Goal: Transaction & Acquisition: Purchase product/service

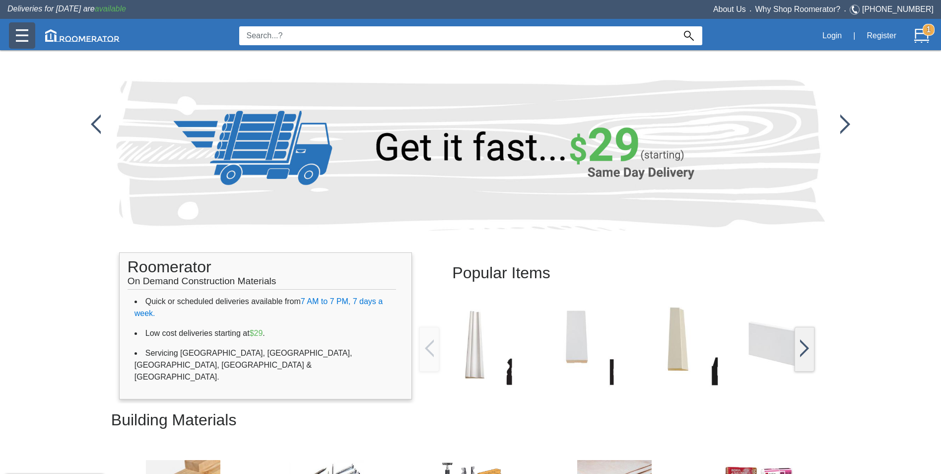
click at [23, 32] on img at bounding box center [22, 35] width 12 height 12
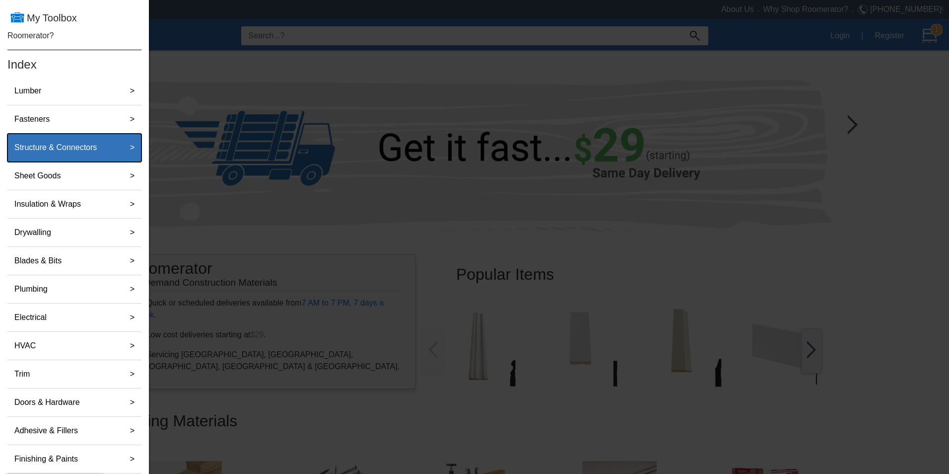
click at [76, 137] on button "Structure & Connectors >" at bounding box center [74, 148] width 134 height 28
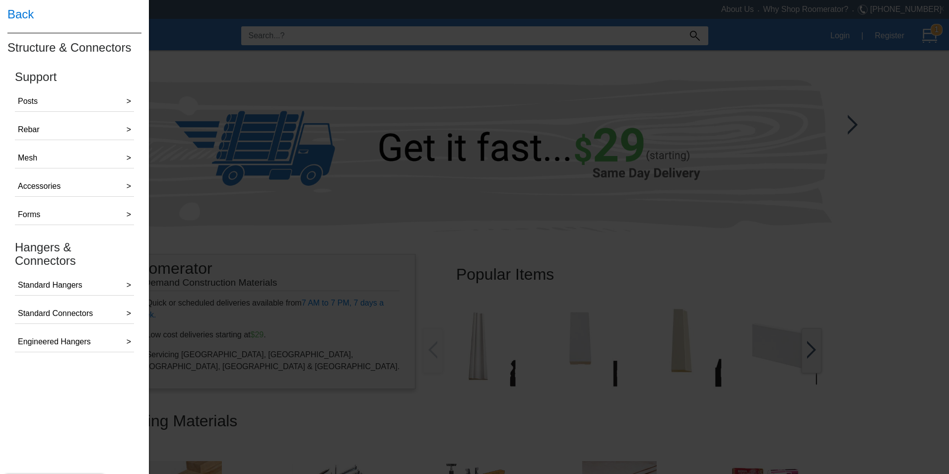
click at [22, 15] on h4 "Back" at bounding box center [74, 14] width 134 height 29
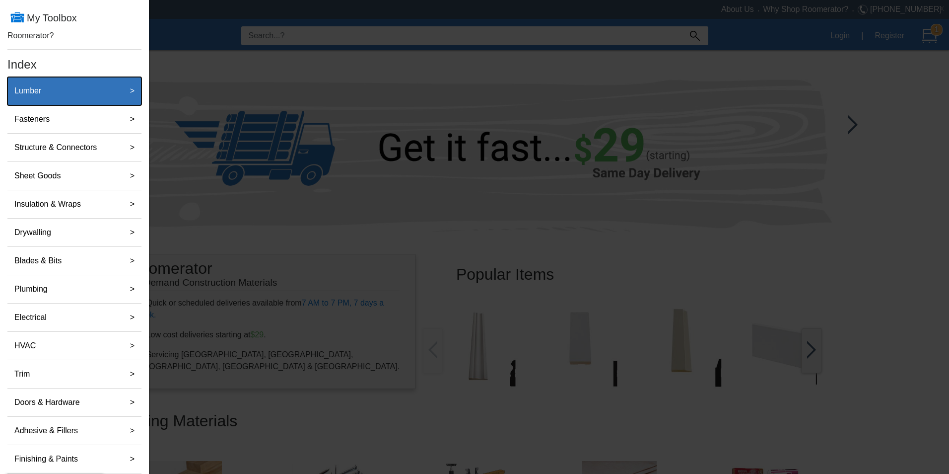
click at [73, 102] on button "Lumber >" at bounding box center [74, 91] width 134 height 28
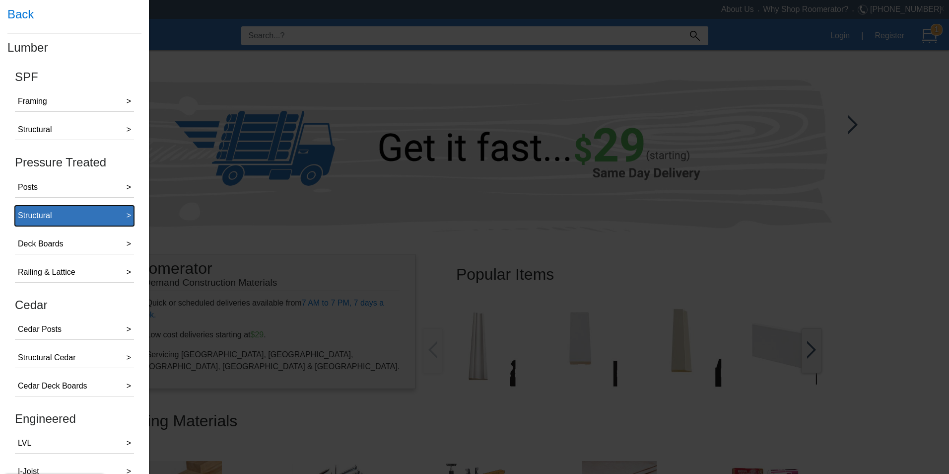
click at [79, 212] on button "Structural >" at bounding box center [74, 216] width 119 height 20
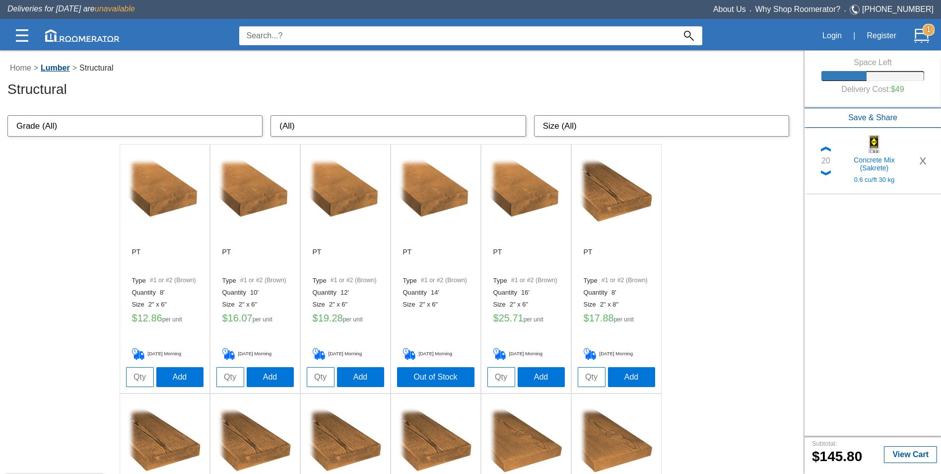
click at [57, 69] on link "Lumber" at bounding box center [55, 68] width 34 height 8
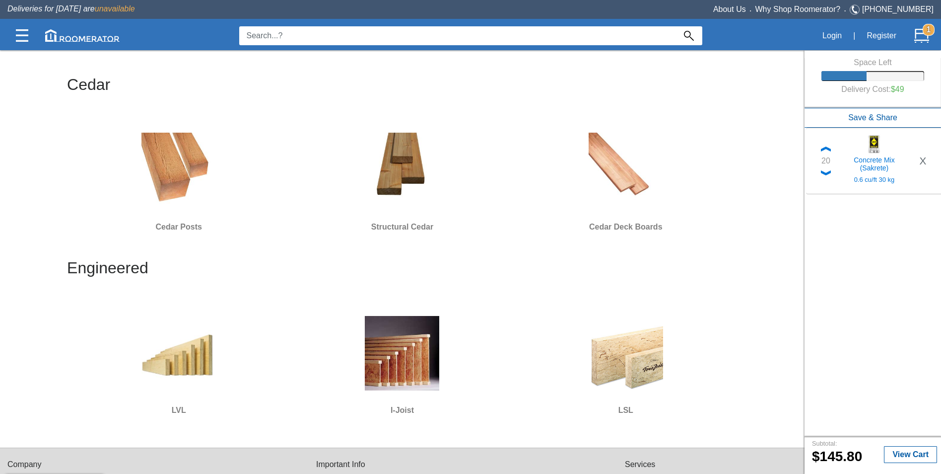
scroll to position [646, 0]
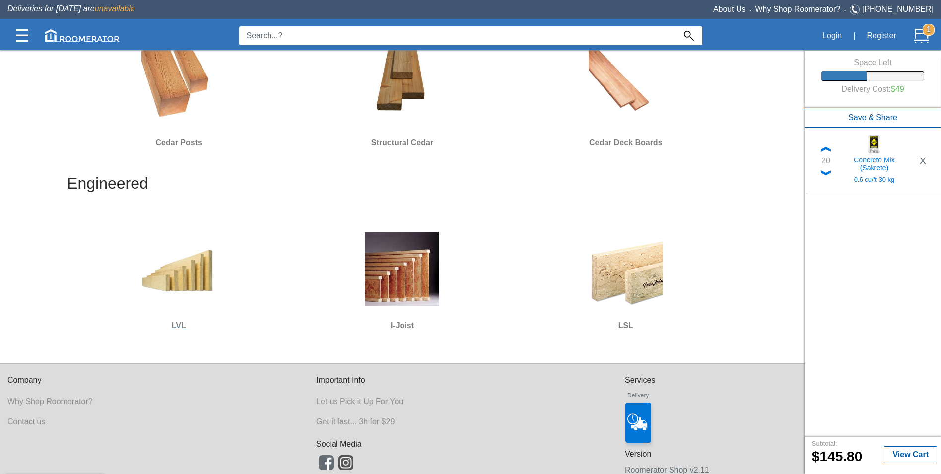
click at [200, 264] on img at bounding box center [179, 268] width 74 height 74
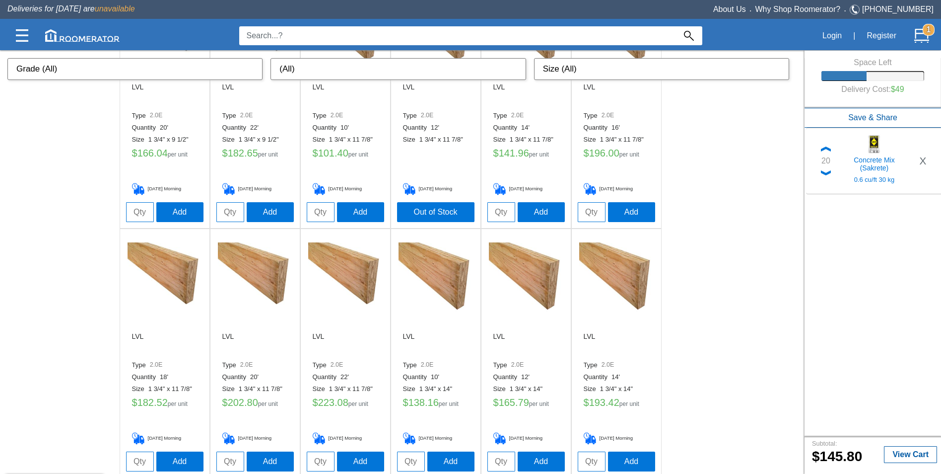
scroll to position [646, 0]
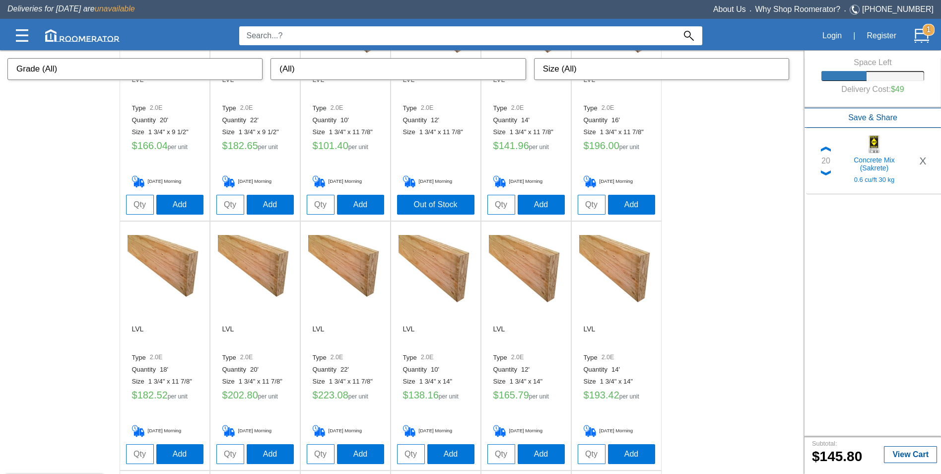
click at [232, 453] on input "tel" at bounding box center [230, 454] width 28 height 20
type input "3"
click at [259, 451] on button "Add" at bounding box center [270, 453] width 47 height 20
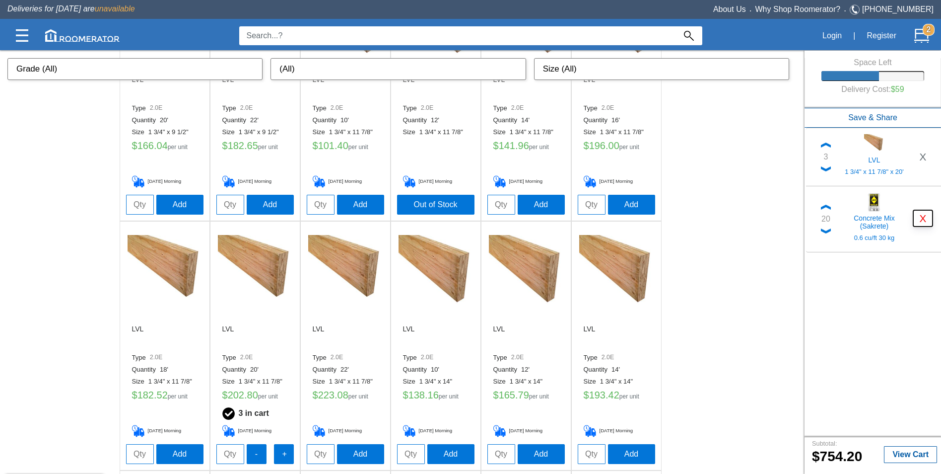
click at [924, 217] on button "X" at bounding box center [923, 218] width 19 height 16
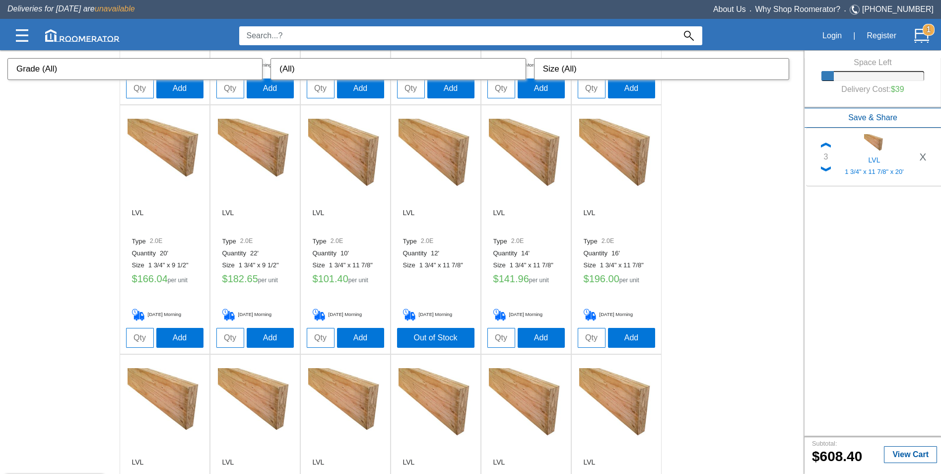
scroll to position [497, 0]
